Goal: Transaction & Acquisition: Purchase product/service

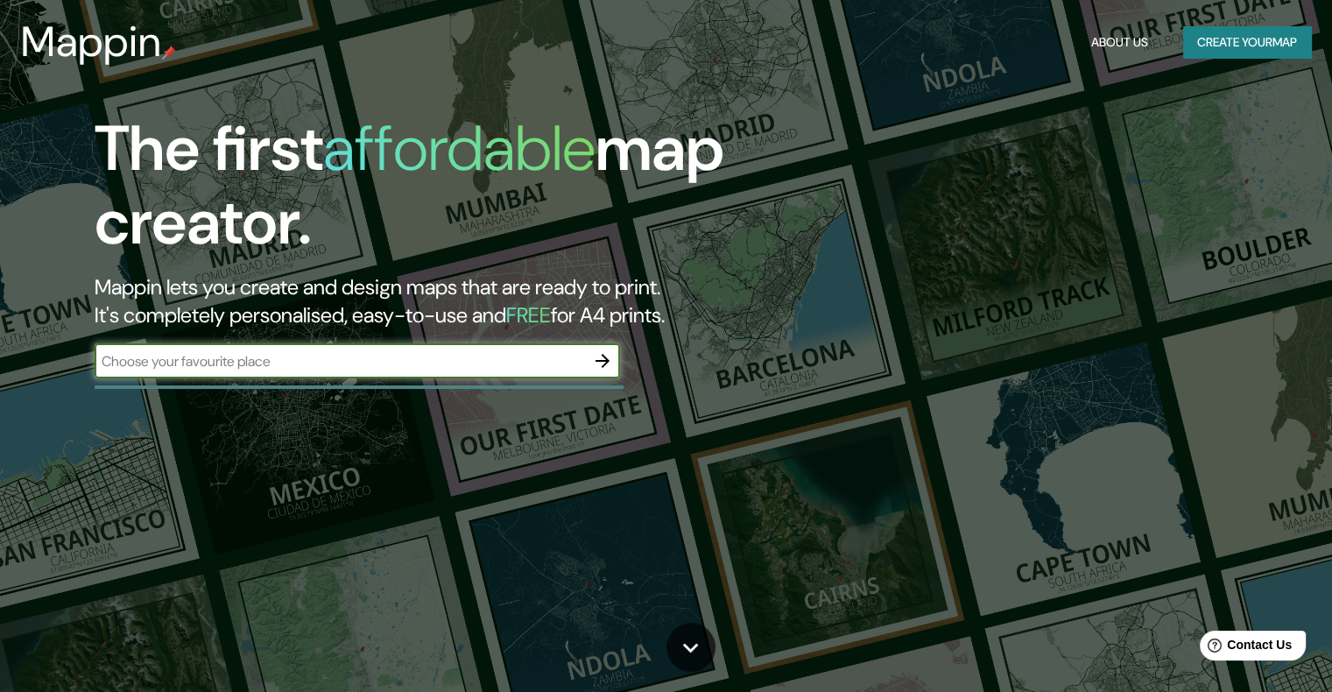
click at [603, 362] on icon "button" at bounding box center [602, 360] width 21 height 21
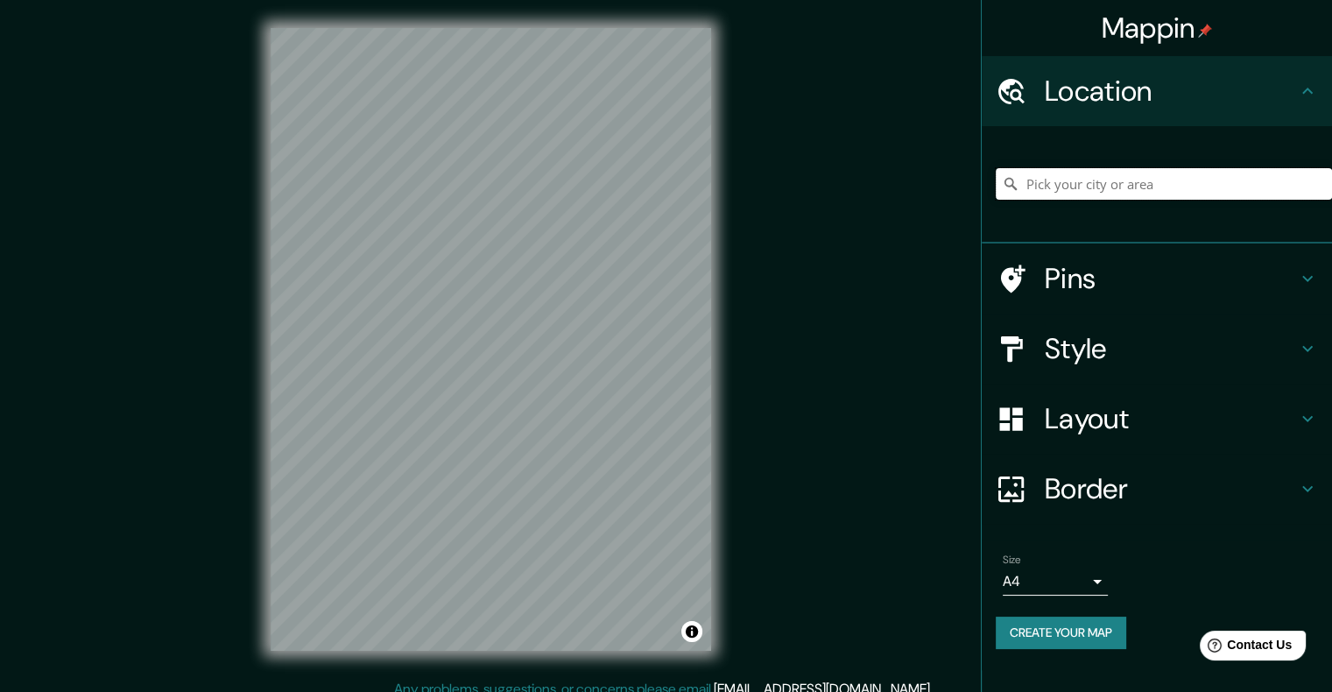
click at [1147, 172] on input "Pick your city or area" at bounding box center [1163, 184] width 336 height 32
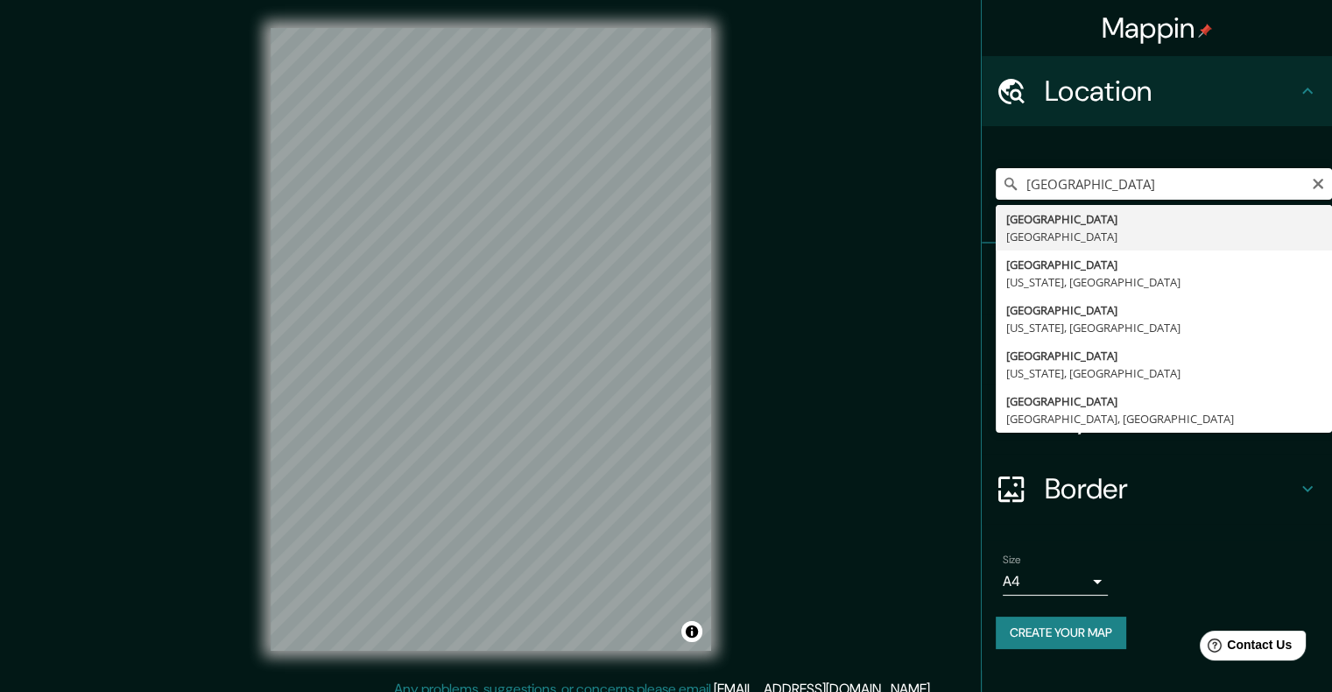
type input "[GEOGRAPHIC_DATA], [GEOGRAPHIC_DATA]"
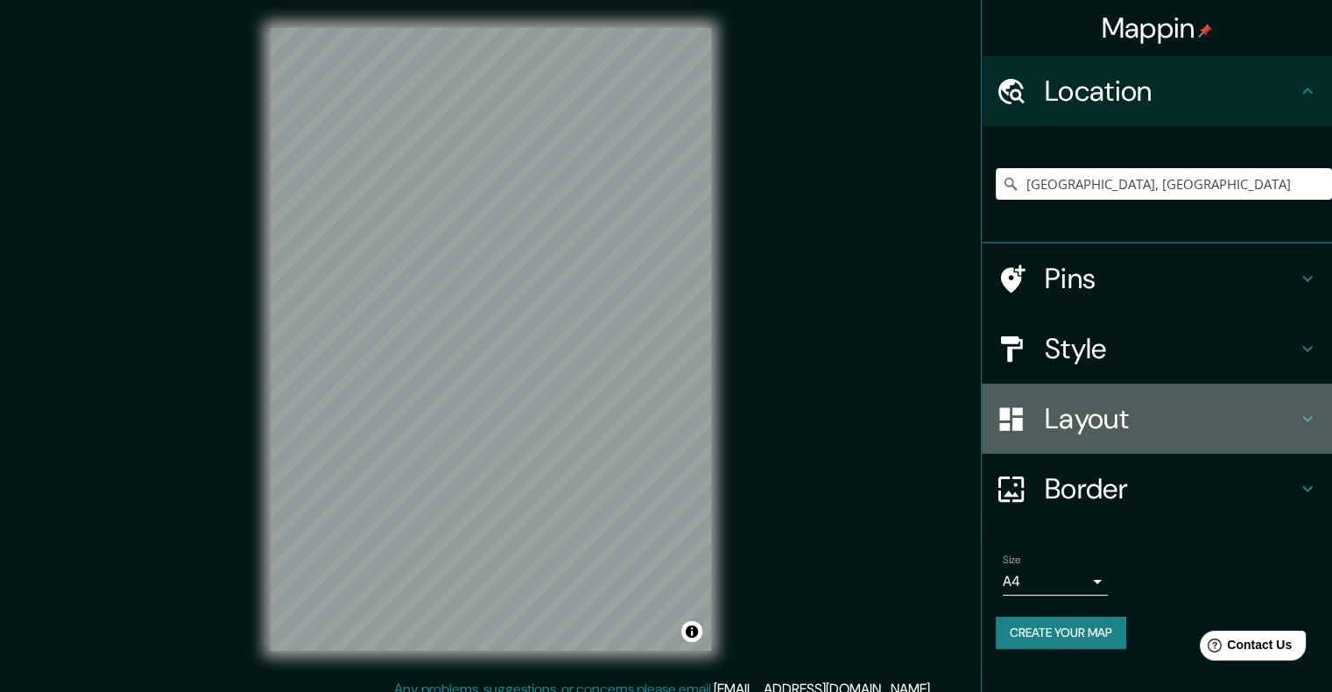
click at [1145, 417] on h4 "Layout" at bounding box center [1171, 418] width 252 height 35
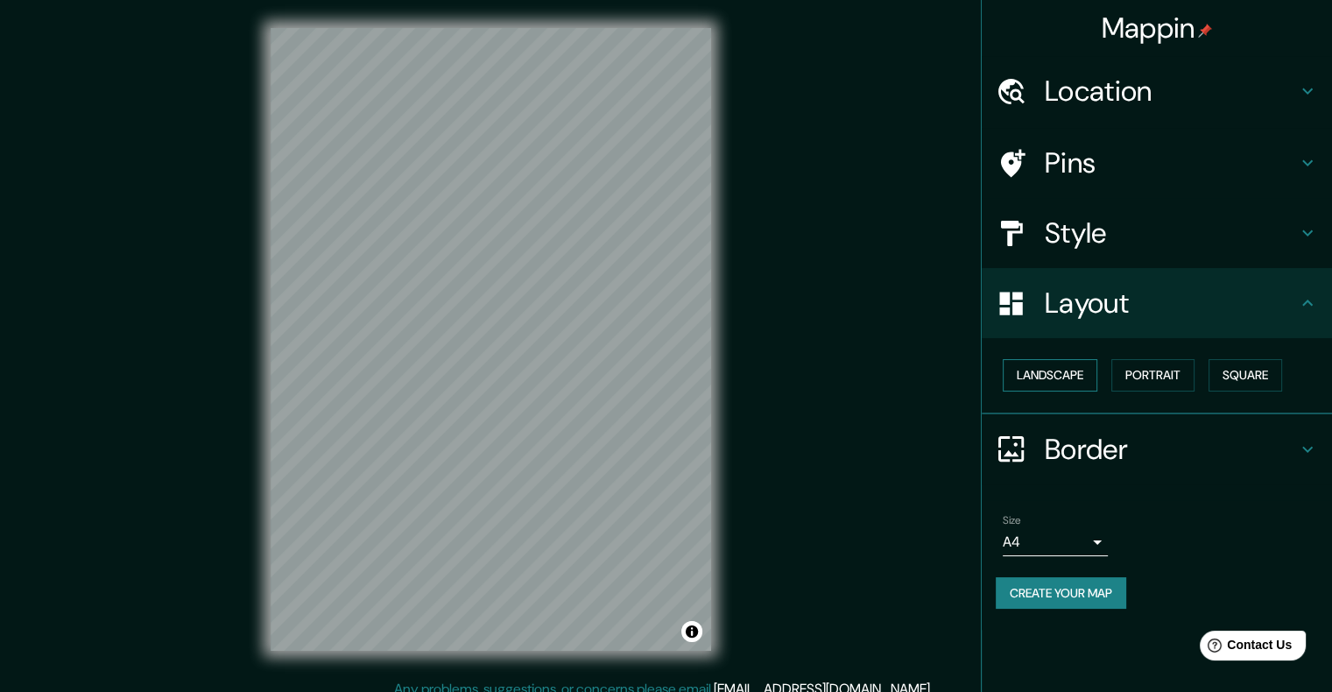
click at [1058, 374] on button "Landscape" at bounding box center [1049, 375] width 95 height 32
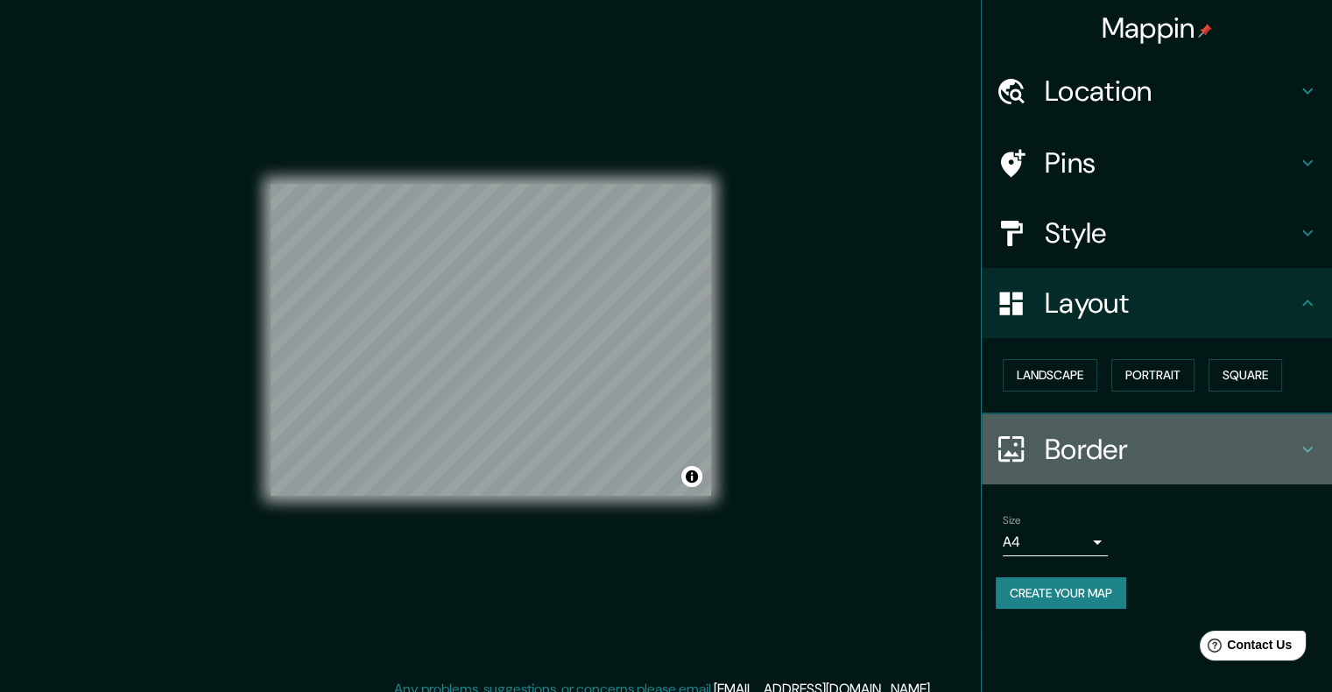
click at [1074, 433] on h4 "Border" at bounding box center [1171, 449] width 252 height 35
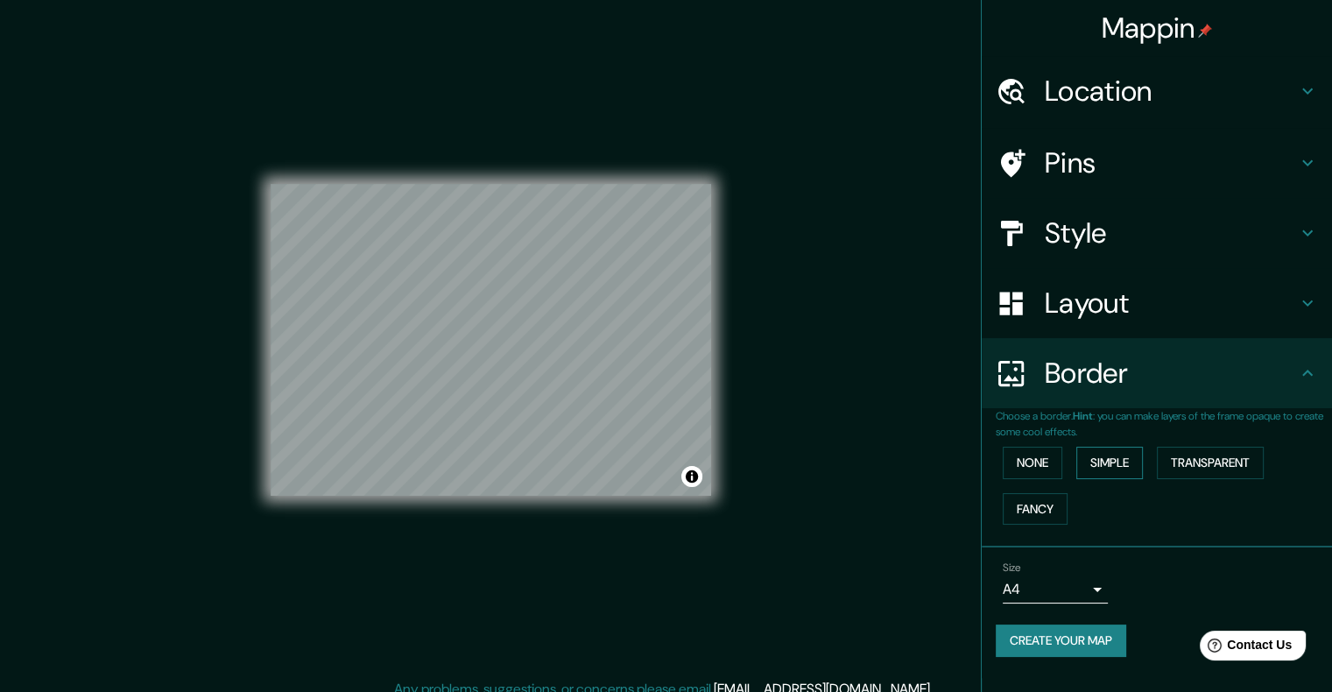
click at [1105, 470] on button "Simple" at bounding box center [1109, 463] width 67 height 32
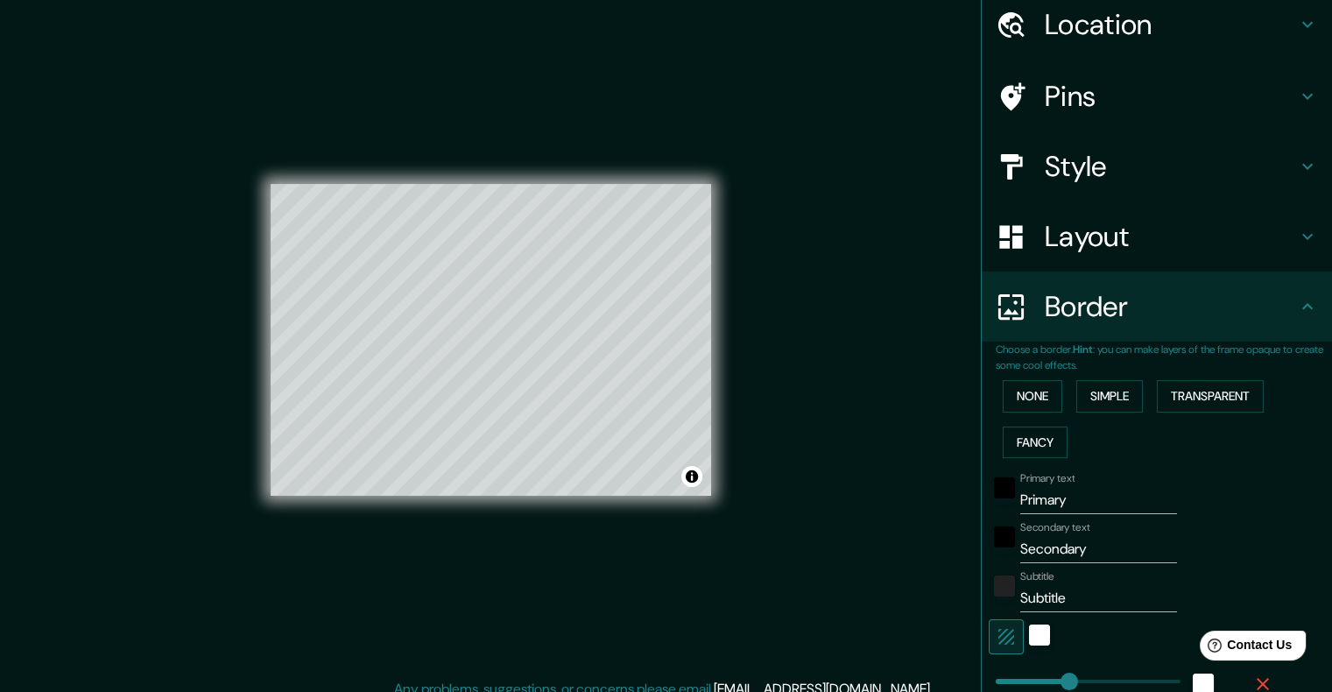
scroll to position [175, 0]
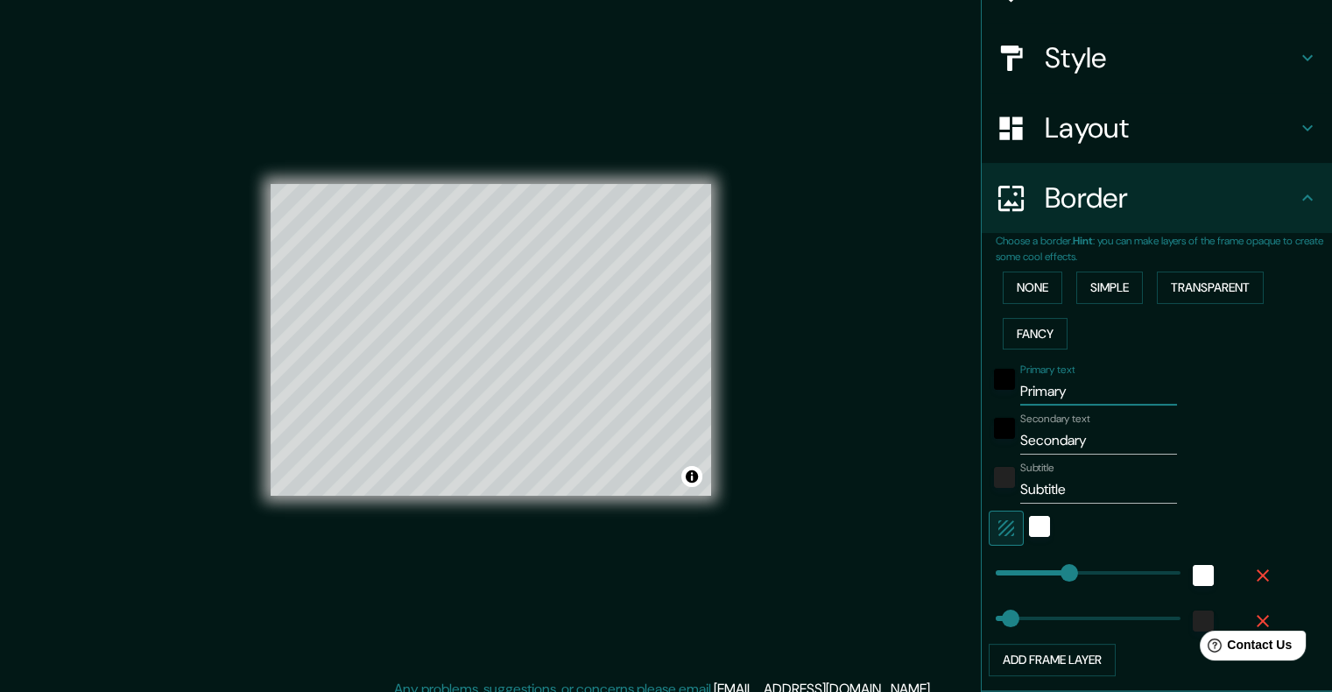
drag, startPoint x: 1082, startPoint y: 394, endPoint x: 967, endPoint y: 380, distance: 115.5
click at [981, 380] on div "Choose a border. Hint : you can make layers of the frame opaque to create some …" at bounding box center [1156, 462] width 350 height 459
type input "P"
type input "201"
type input "40"
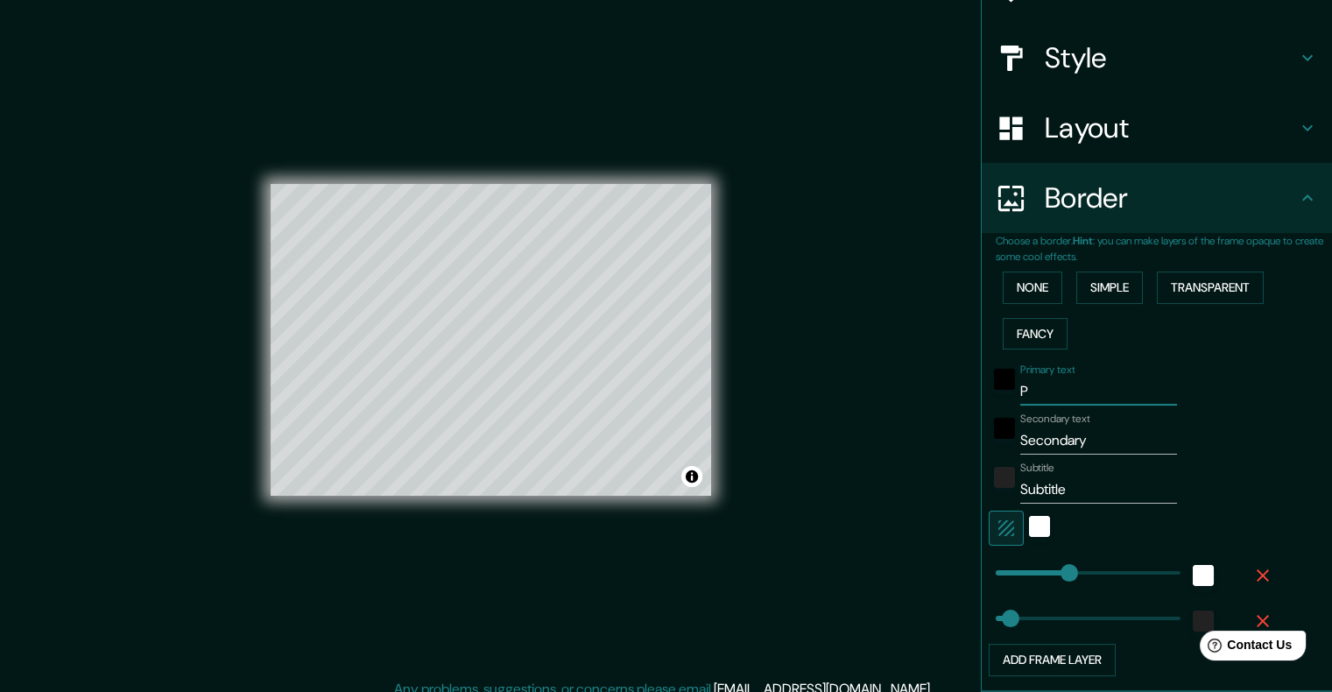
type input "PA"
type input "201"
type input "40"
type input "PAR"
type input "201"
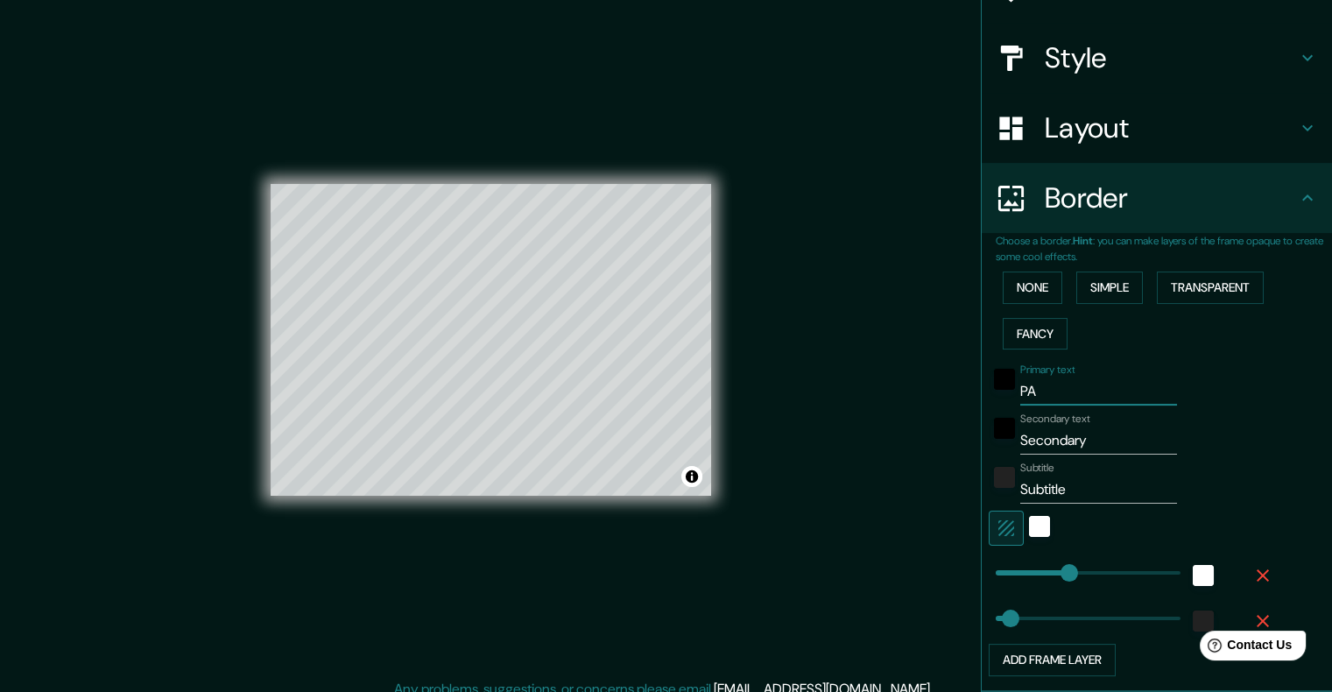
type input "40"
type input "PARI"
type input "201"
type input "40"
type input "[GEOGRAPHIC_DATA]"
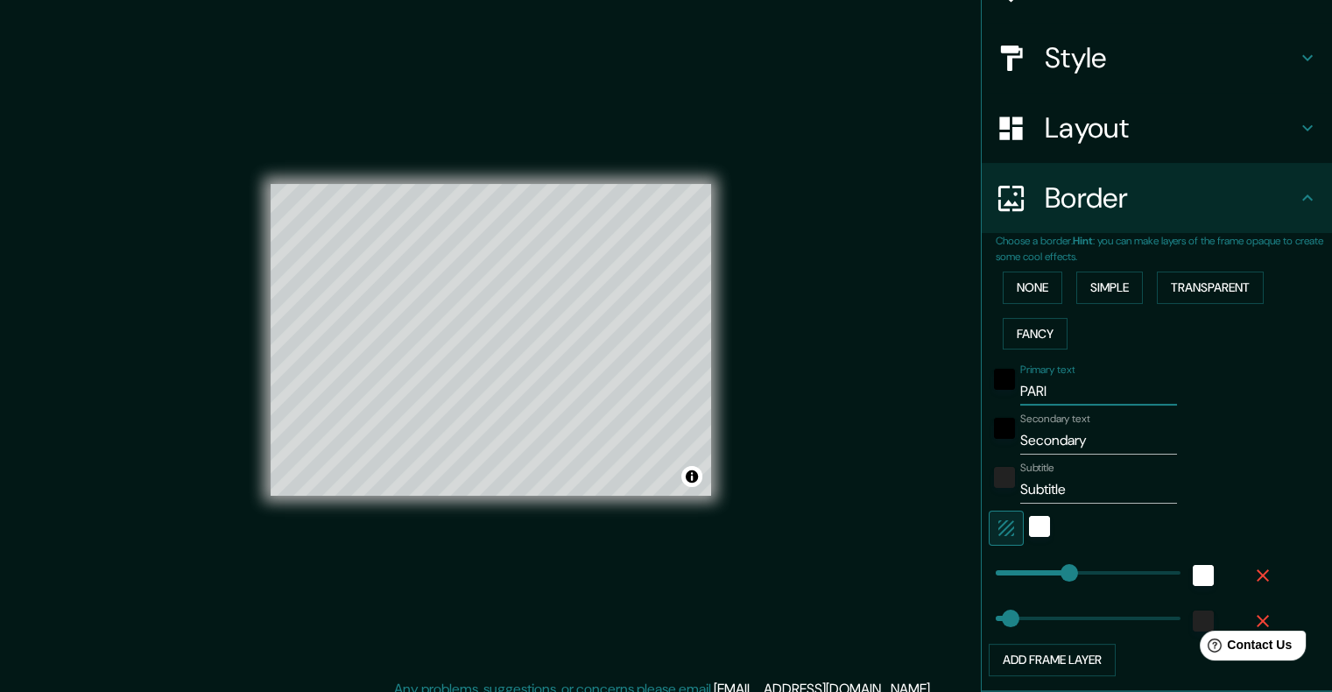
type input "201"
type input "40"
type input "[GEOGRAPHIC_DATA]"
drag, startPoint x: 1089, startPoint y: 455, endPoint x: 1057, endPoint y: 450, distance: 32.8
click at [1058, 451] on div "Primary text PARIS Secondary text Secondary Subtitle Subtitle Add frame layer" at bounding box center [1135, 516] width 280 height 320
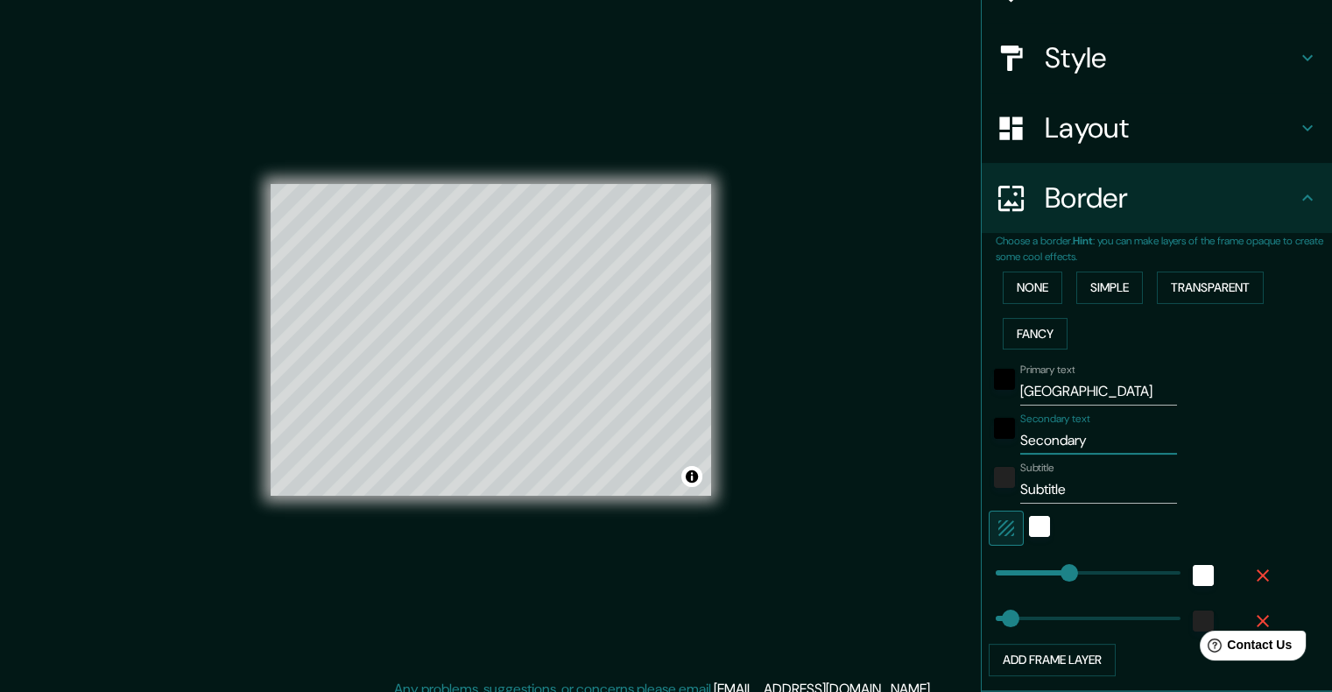
drag, startPoint x: 1098, startPoint y: 447, endPoint x: 1023, endPoint y: 423, distance: 78.9
click at [962, 442] on div "Mappin Location [GEOGRAPHIC_DATA], [GEOGRAPHIC_DATA] Pins Style Layout Border C…" at bounding box center [666, 353] width 1332 height 707
type input "D"
type input "201"
type input "40"
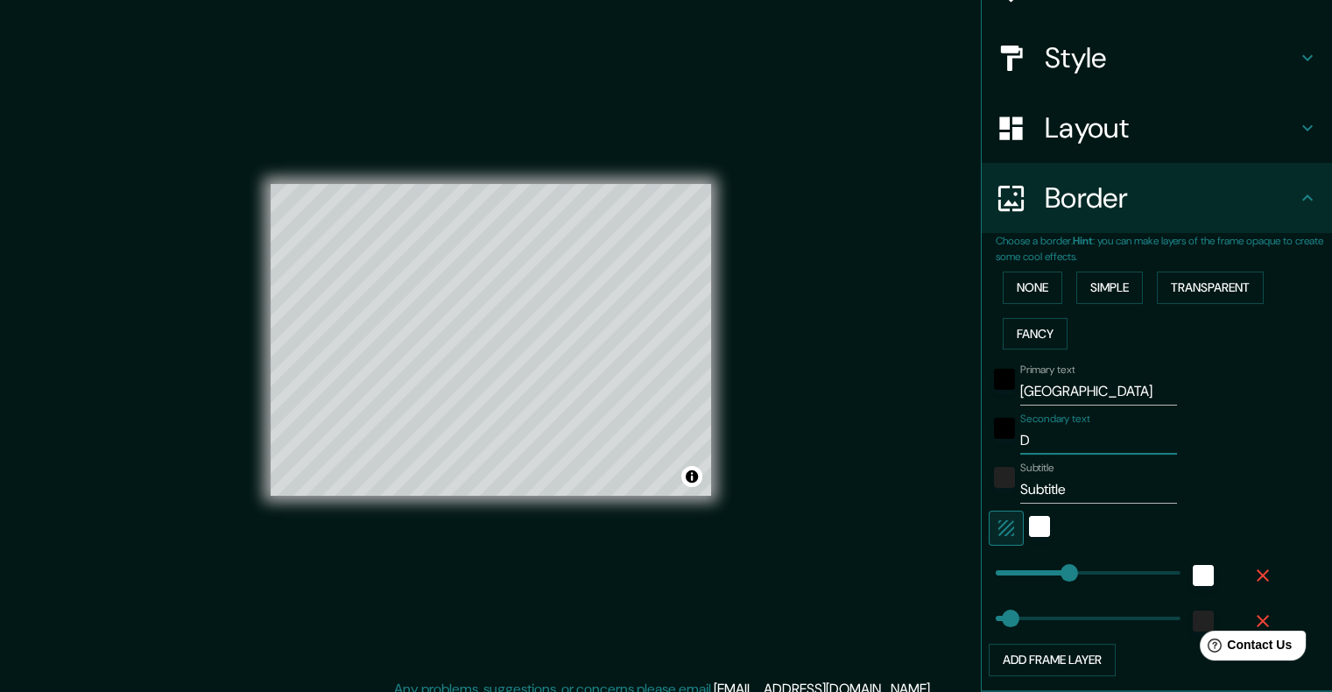
type input "DI"
type input "201"
type input "40"
type input "DIC"
type input "201"
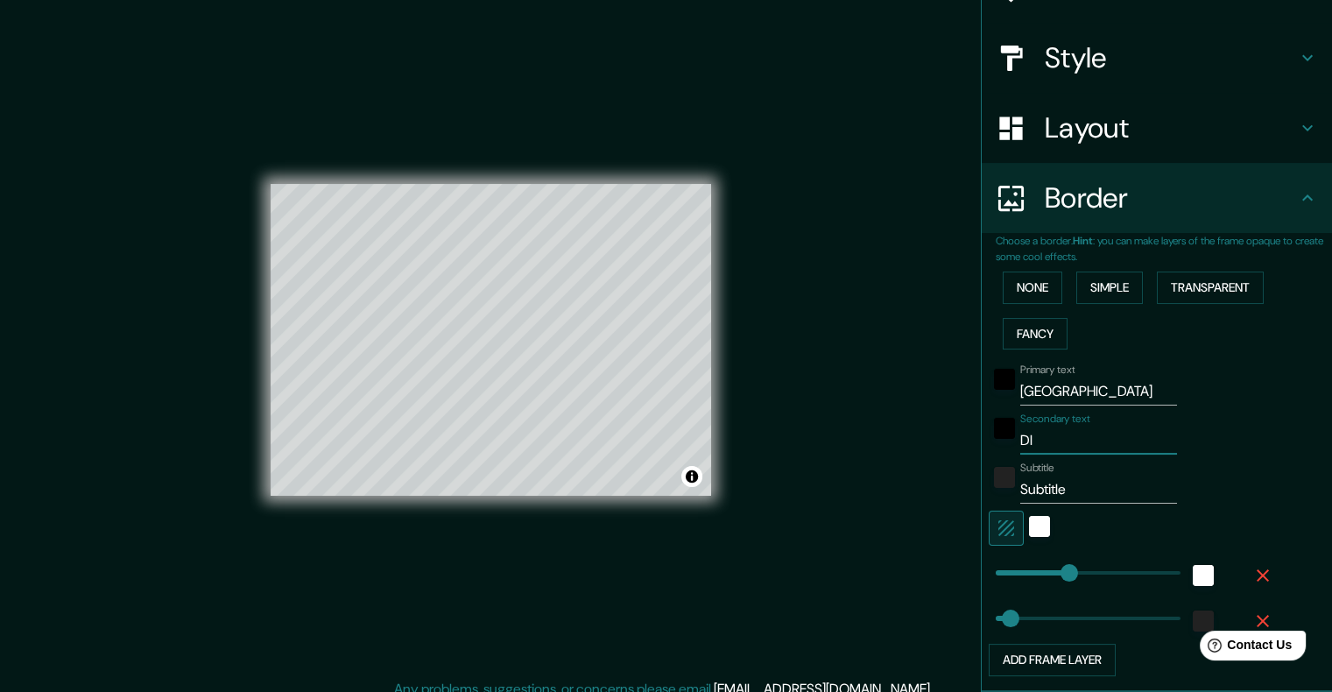
type input "40"
type input "DICI"
type input "201"
type input "40"
type input "[PERSON_NAME]"
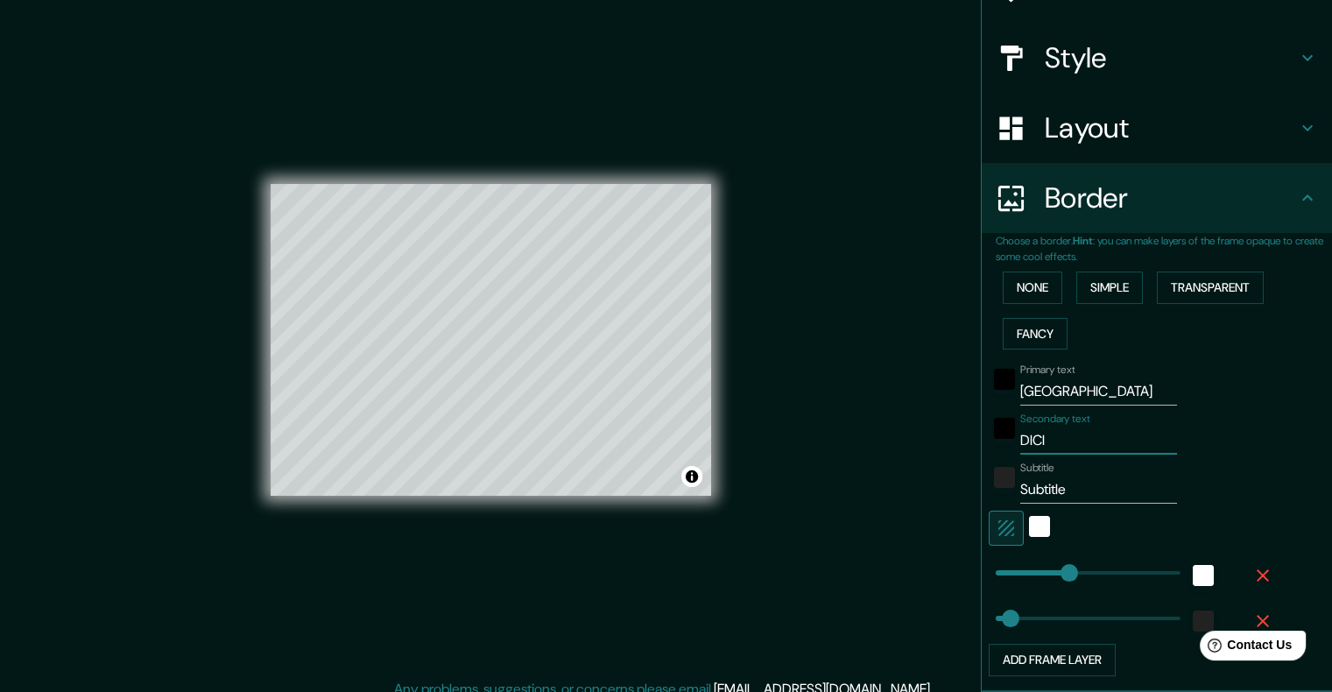
type input "201"
type input "40"
type input "DICIEM"
type input "201"
type input "40"
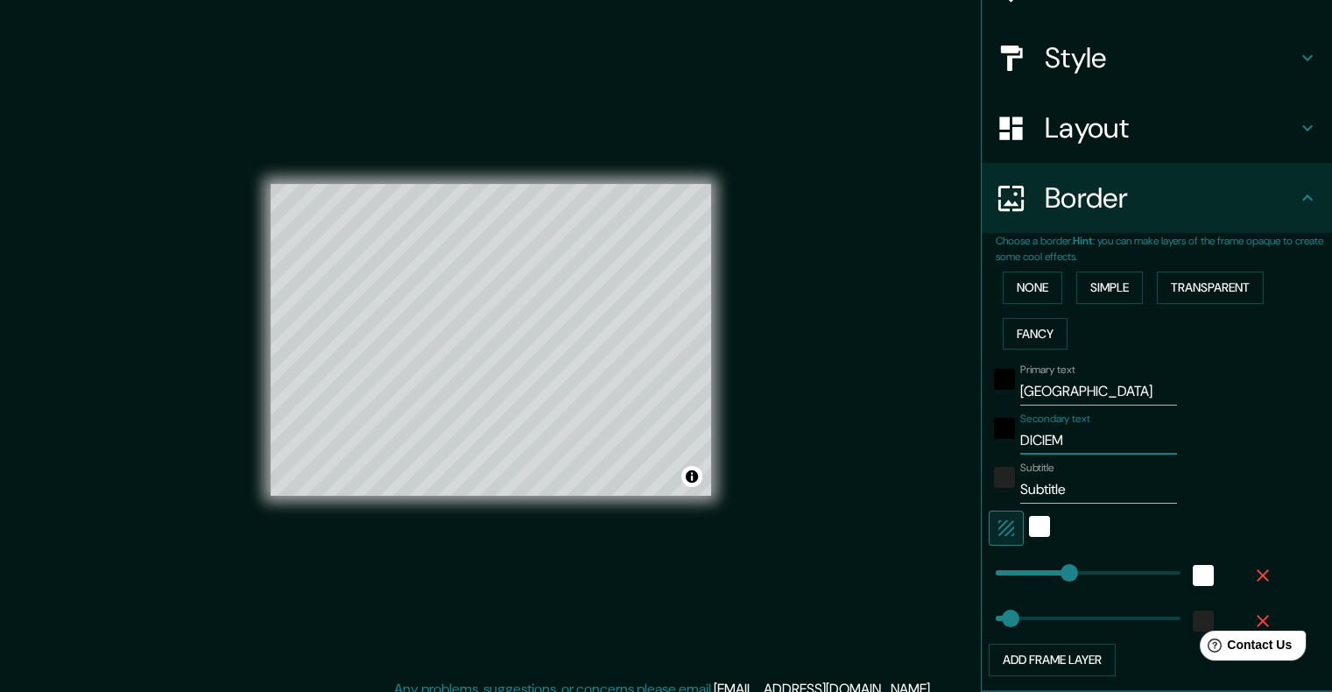
type input "DICIEMB"
type input "201"
type input "40"
type input "DICIEMBR"
type input "201"
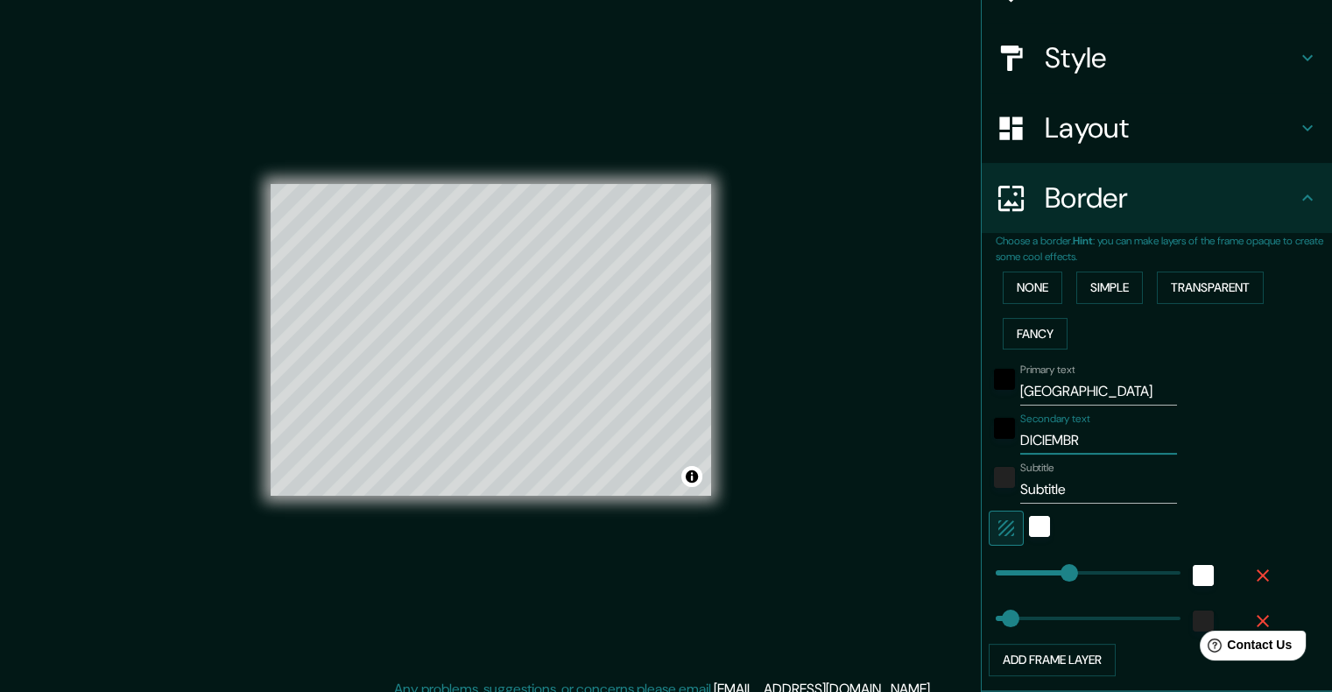
type input "40"
type input "DICIEMBRE"
type input "201"
type input "40"
type input "DICIEMBRE"
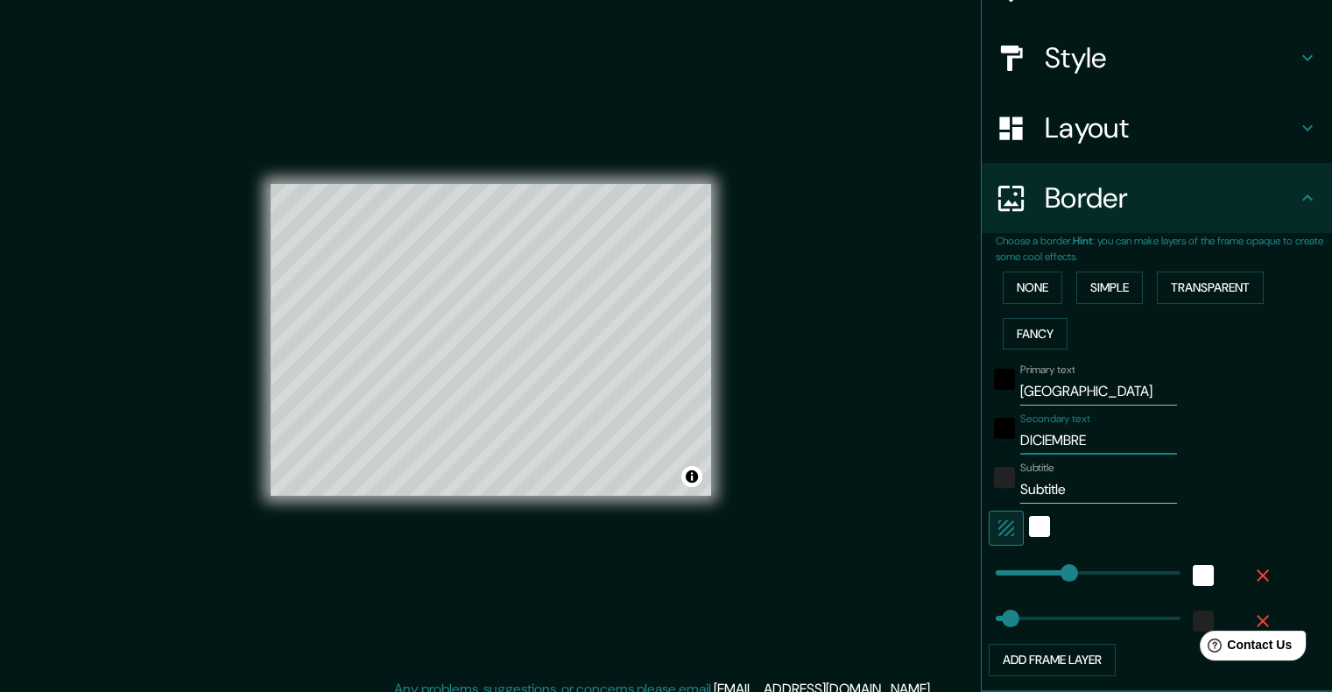
type input "201"
type input "40"
type input "DICIEMBRE 2"
type input "201"
type input "40"
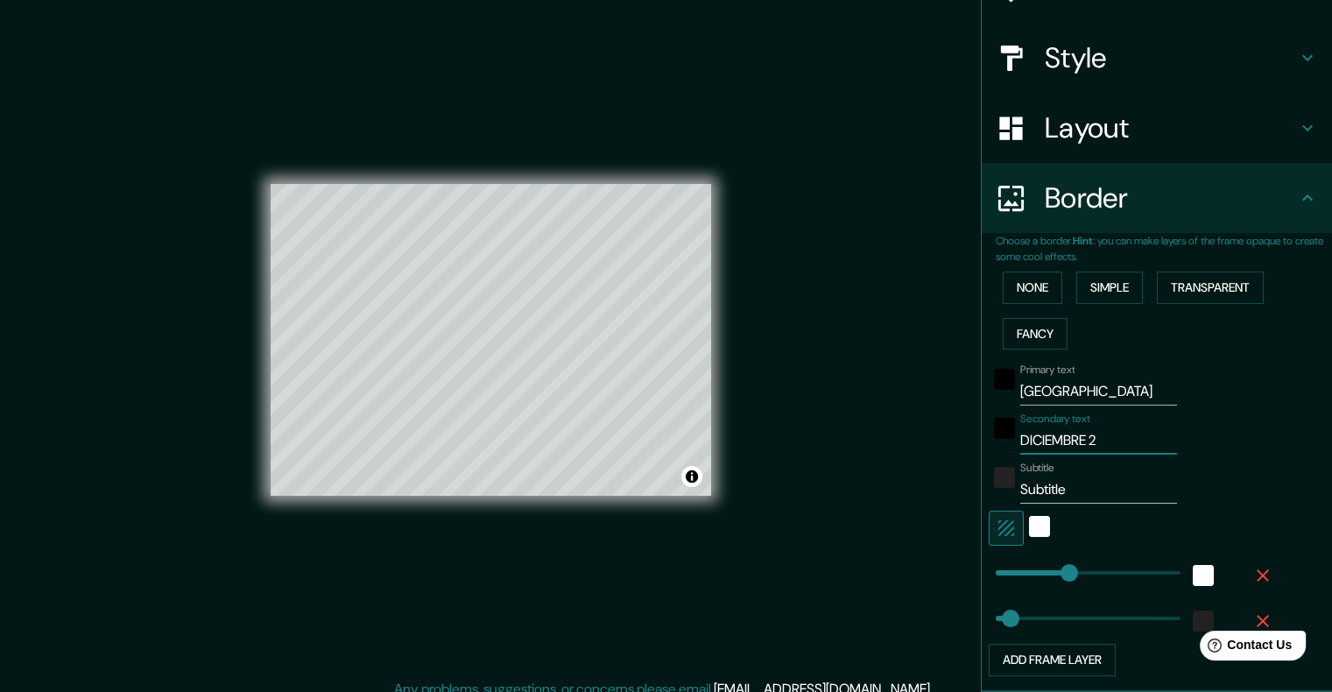
type input "DICIEMBRE 20"
type input "201"
type input "40"
type input "DICIEMBRE 202"
type input "201"
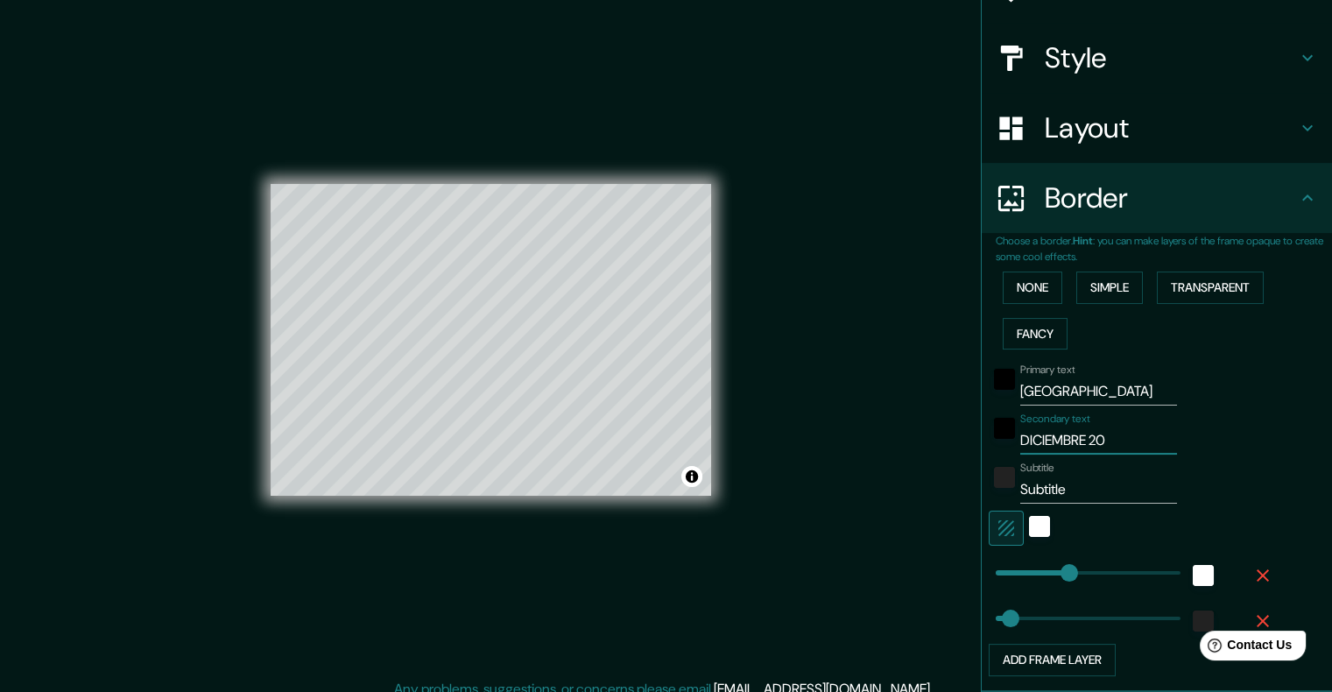
type input "40"
type input "DICIEMBRE 2023"
type input "201"
type input "40"
type input "DICIEMBRE 2023"
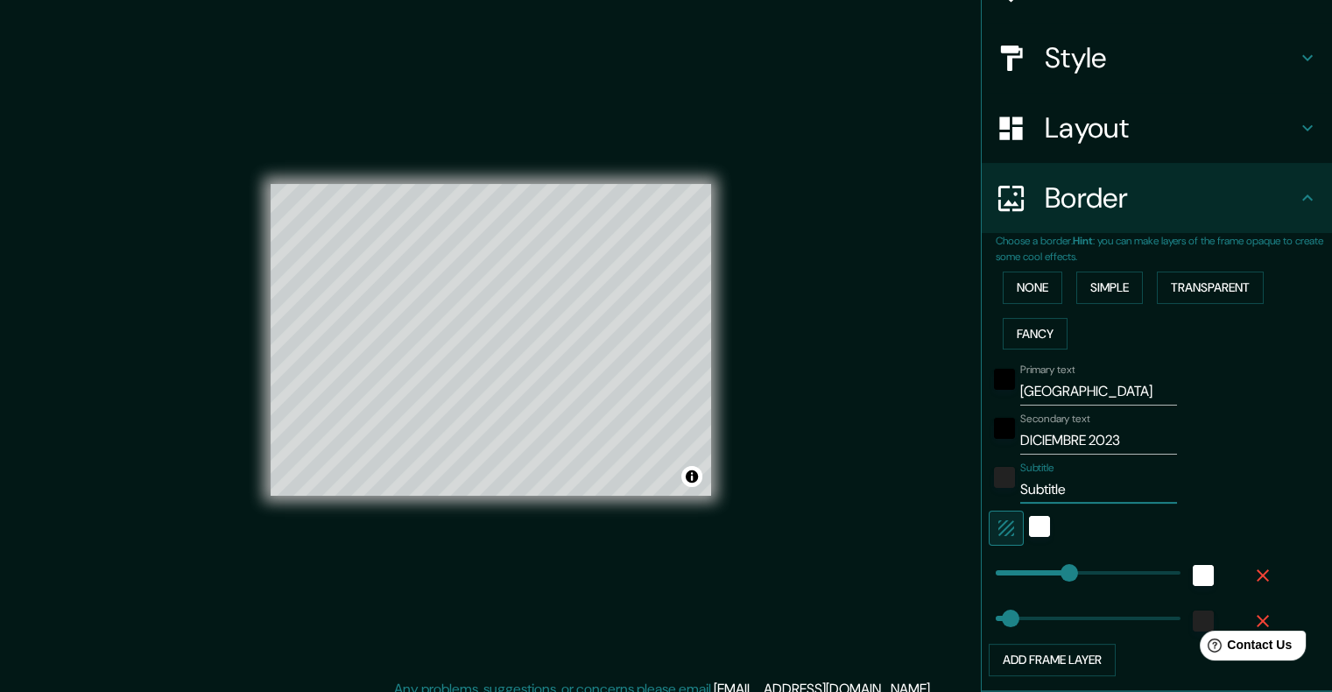
drag, startPoint x: 1090, startPoint y: 484, endPoint x: 1007, endPoint y: 479, distance: 83.3
click at [1020, 479] on input "Subtitle" at bounding box center [1098, 489] width 157 height 28
type input "201"
type input "40"
type input "201"
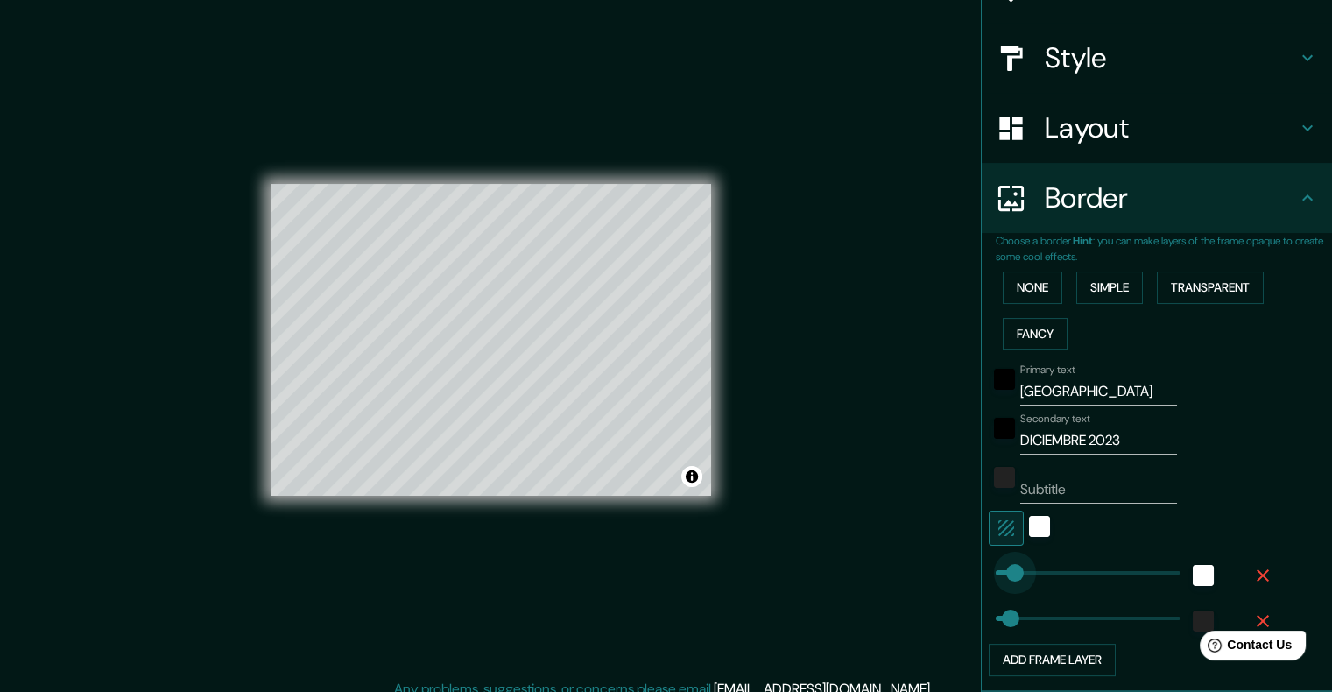
type input "44"
drag, startPoint x: 1047, startPoint y: 572, endPoint x: 998, endPoint y: 572, distance: 49.0
type input "40"
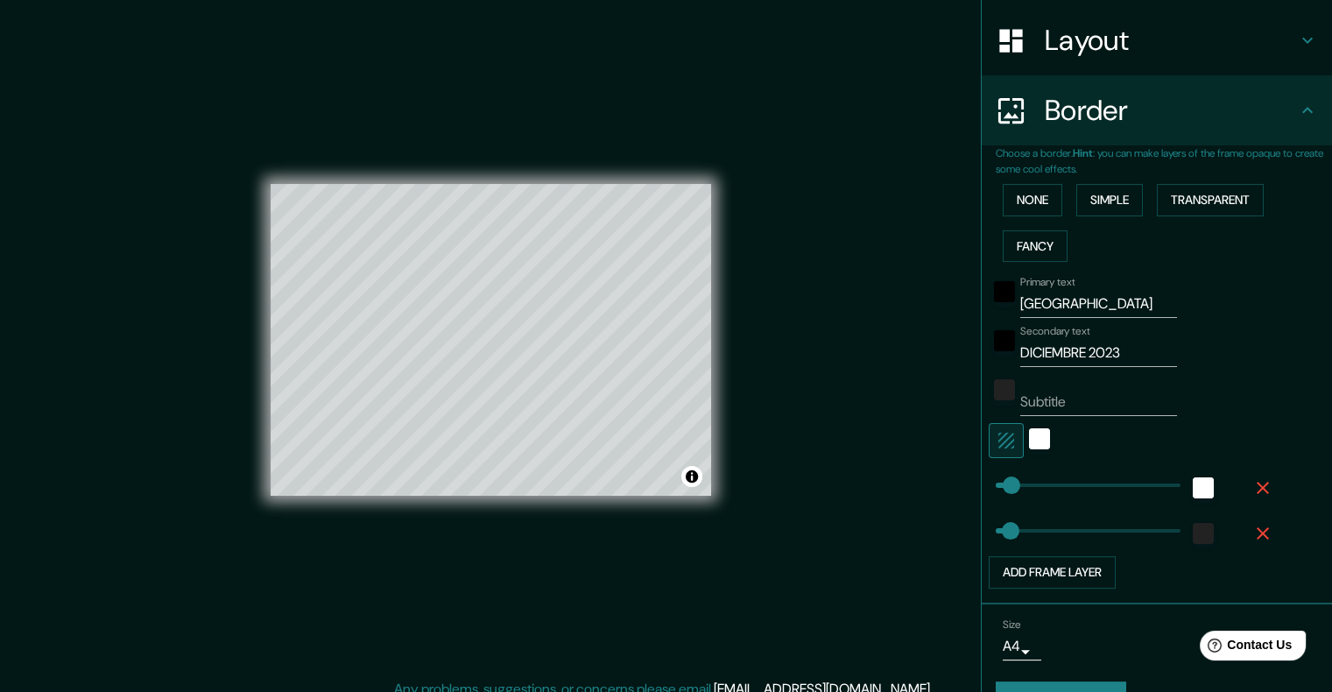
scroll to position [301, 0]
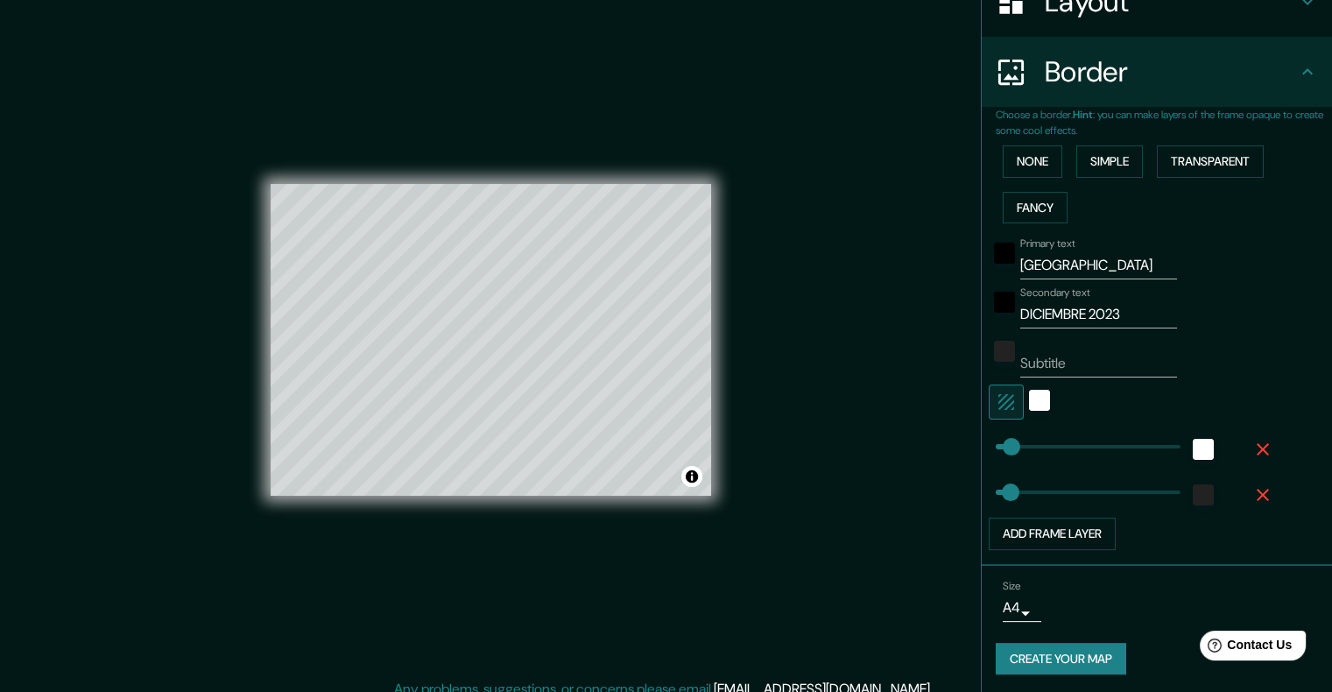
click at [1058, 646] on button "Create your map" at bounding box center [1060, 659] width 130 height 32
